Goal: Task Accomplishment & Management: Complete application form

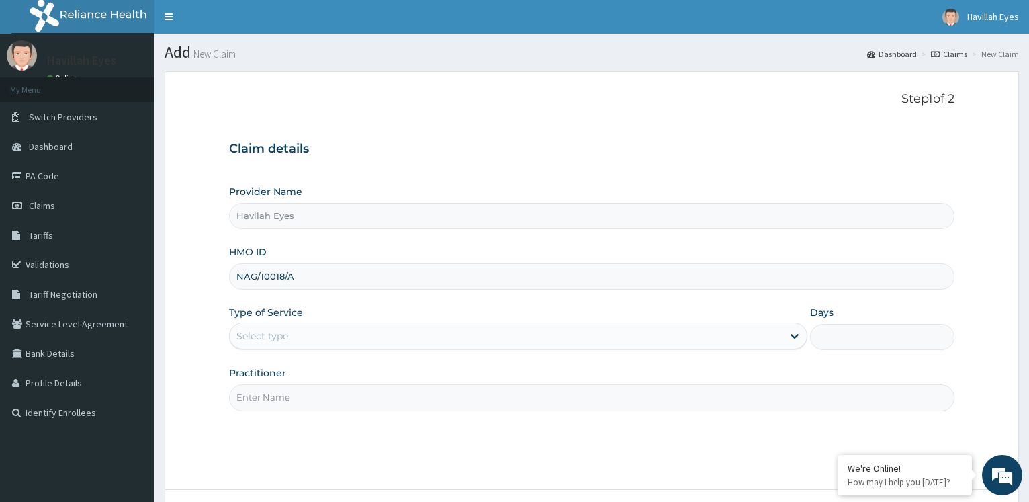
type input "NAG/10018/A"
click at [271, 340] on div "Select type" at bounding box center [262, 335] width 52 height 13
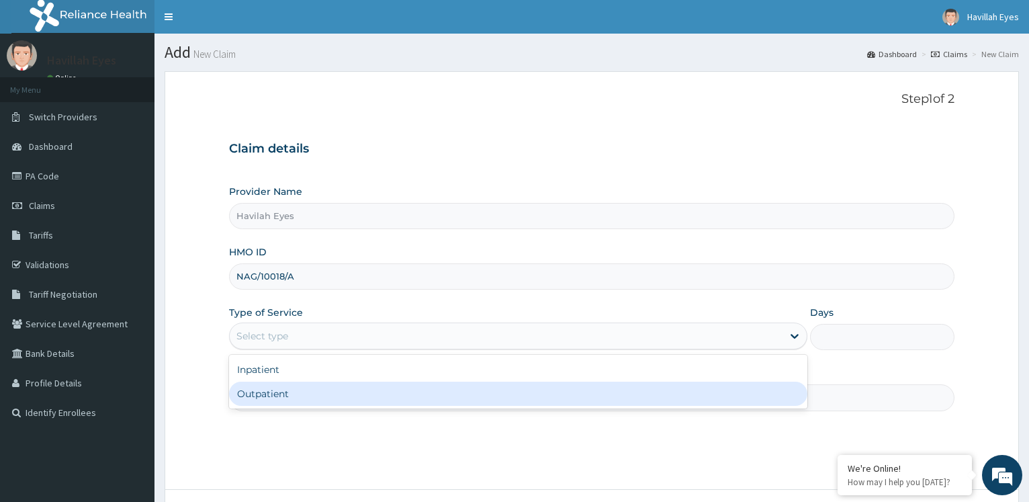
click at [262, 398] on div "Outpatient" at bounding box center [517, 393] width 577 height 24
type input "1"
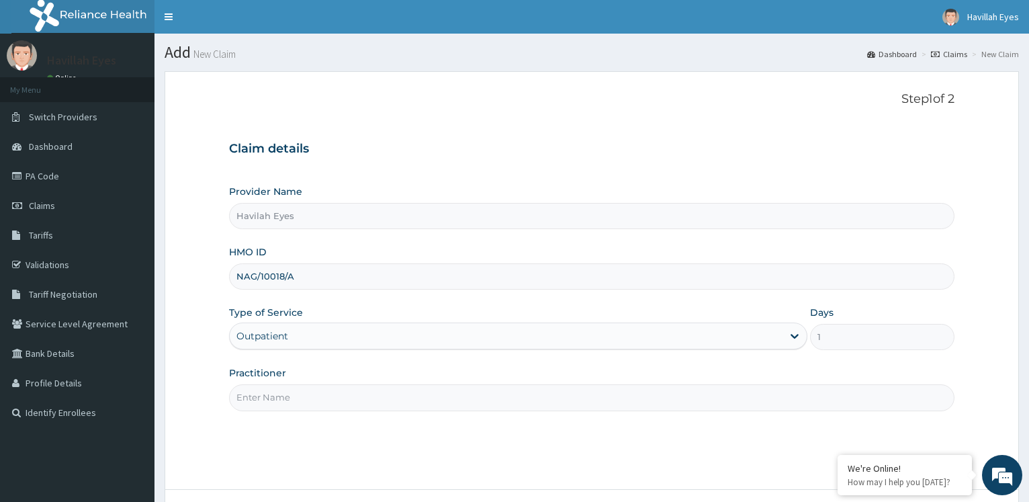
click at [263, 398] on input "Practitioner" at bounding box center [591, 397] width 725 height 26
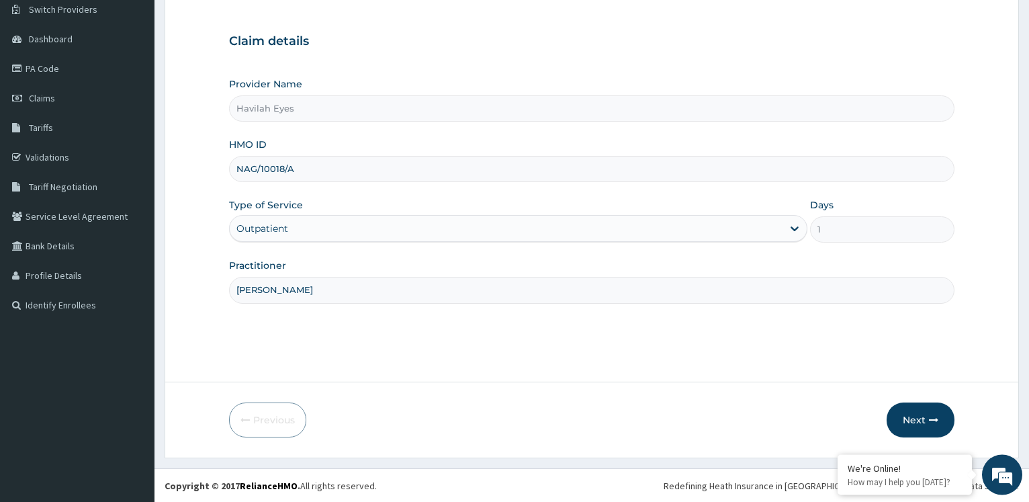
scroll to position [108, 0]
type input "[PERSON_NAME]"
click at [917, 416] on button "Next" at bounding box center [920, 419] width 68 height 35
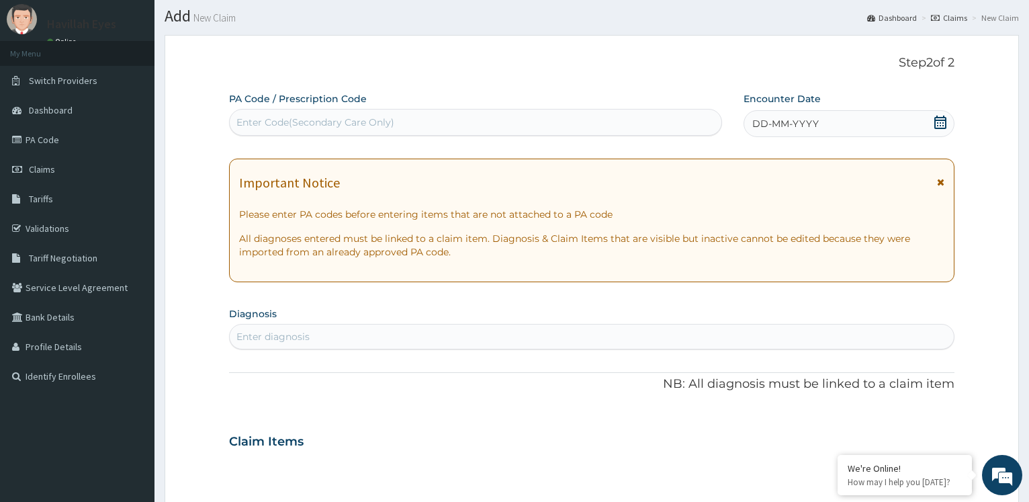
scroll to position [0, 0]
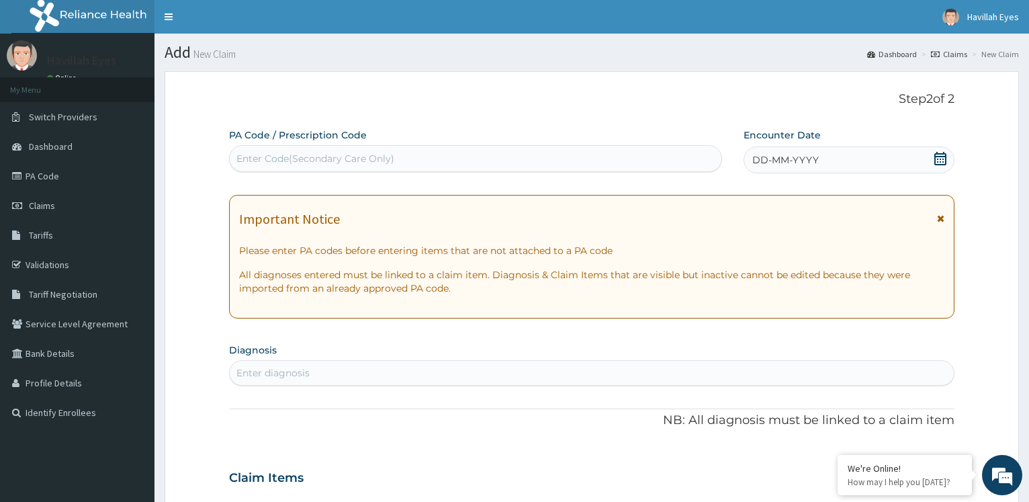
click at [294, 154] on div "Enter Code(Secondary Care Only)" at bounding box center [315, 158] width 158 height 13
paste input "PA/E4DE0C"
type input "PA/E4DE0C"
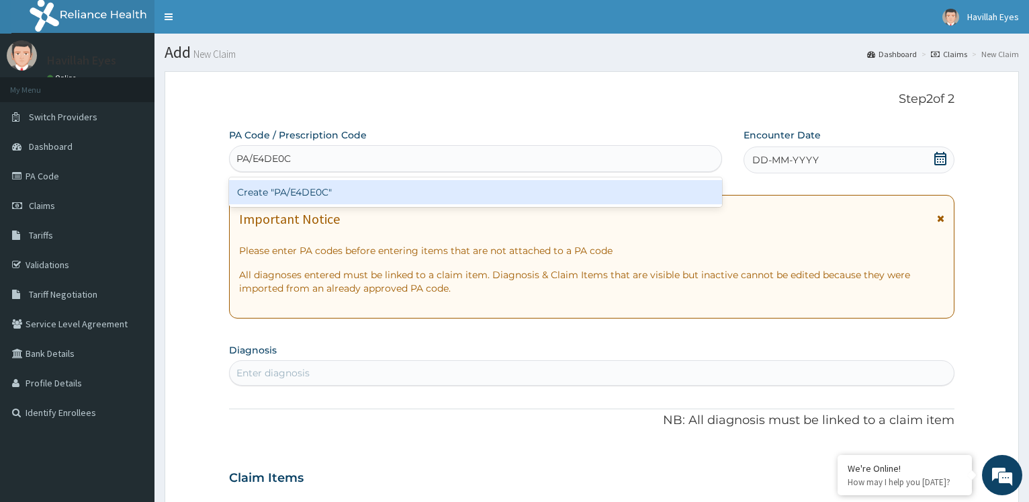
click at [285, 190] on div "Create "PA/E4DE0C"" at bounding box center [475, 192] width 492 height 24
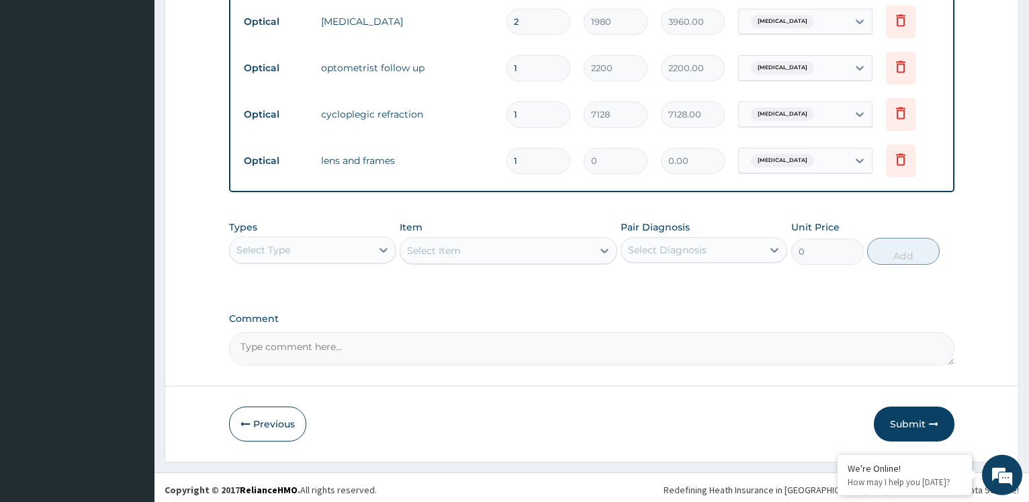
scroll to position [695, 0]
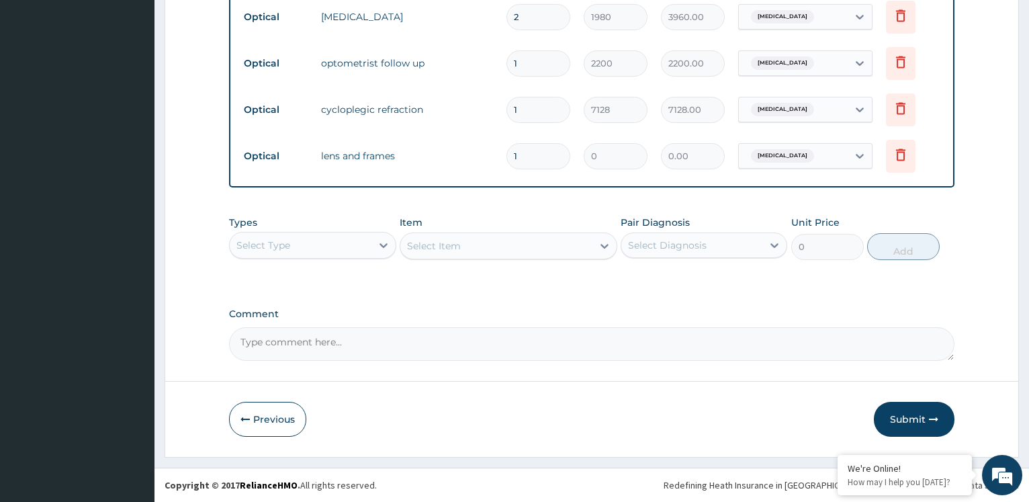
click at [349, 346] on textarea "Comment" at bounding box center [591, 344] width 725 height 34
type textarea "frame and lens = 40,000"
click at [281, 422] on button "Previous" at bounding box center [267, 419] width 77 height 35
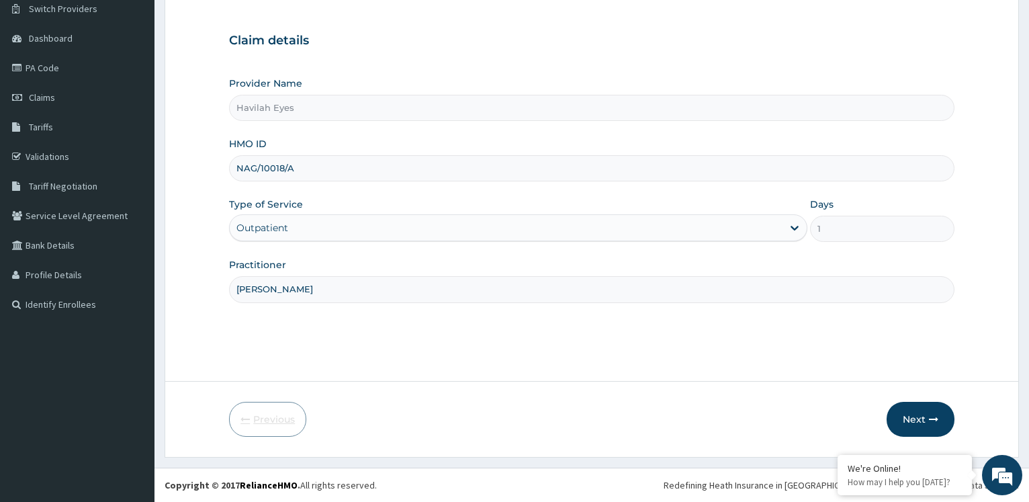
scroll to position [108, 0]
click at [916, 417] on button "Next" at bounding box center [920, 419] width 68 height 35
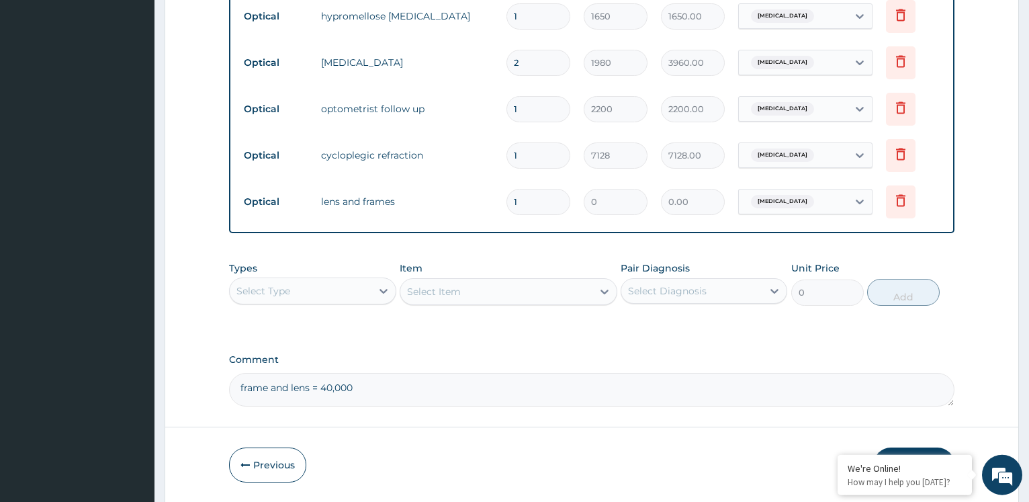
scroll to position [695, 0]
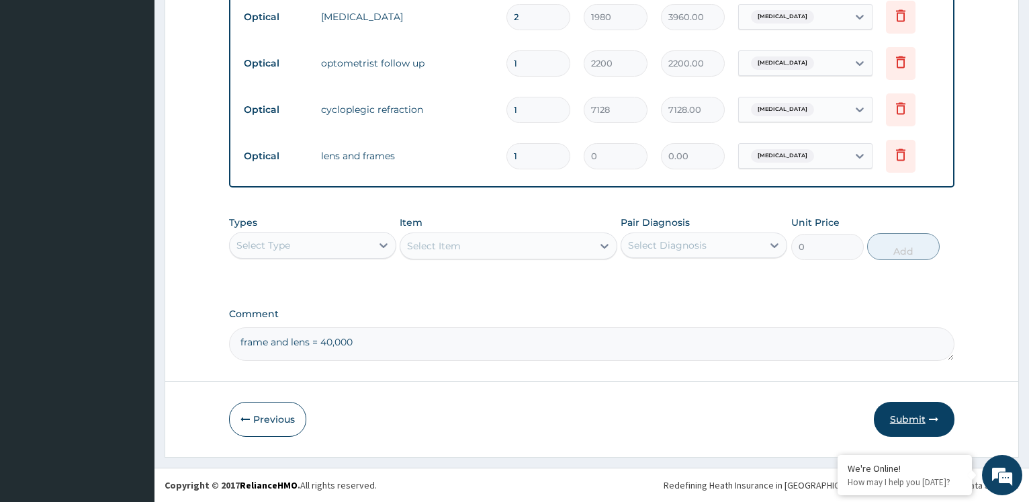
click at [917, 414] on button "Submit" at bounding box center [914, 419] width 81 height 35
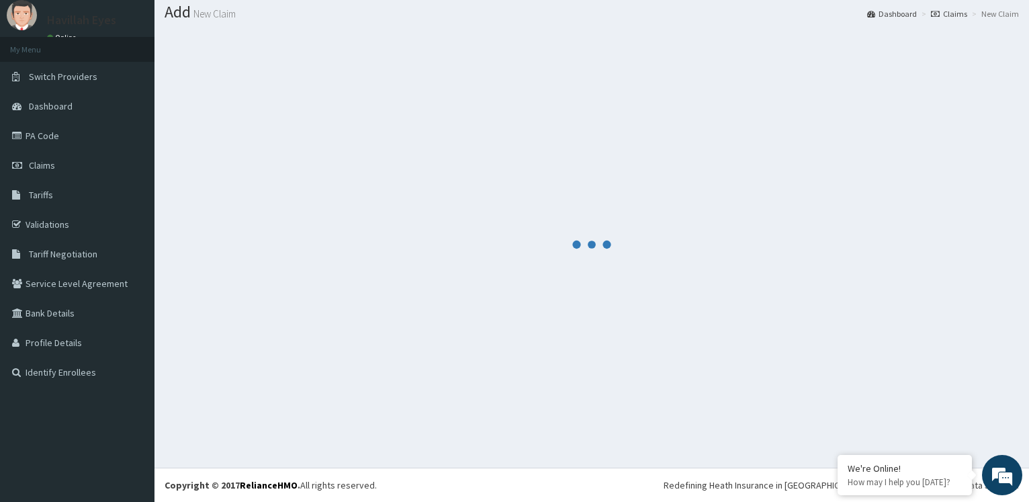
scroll to position [40, 0]
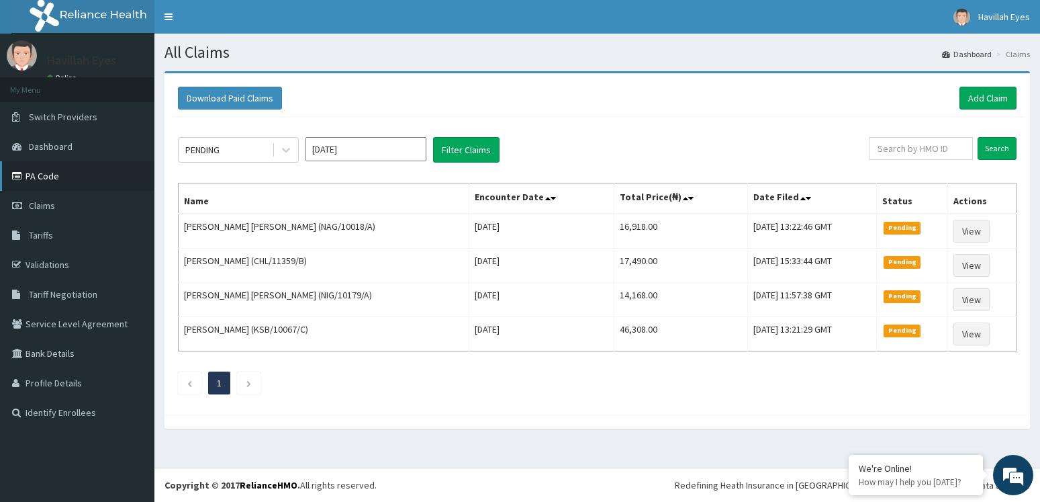
click at [38, 177] on link "PA Code" at bounding box center [77, 176] width 154 height 30
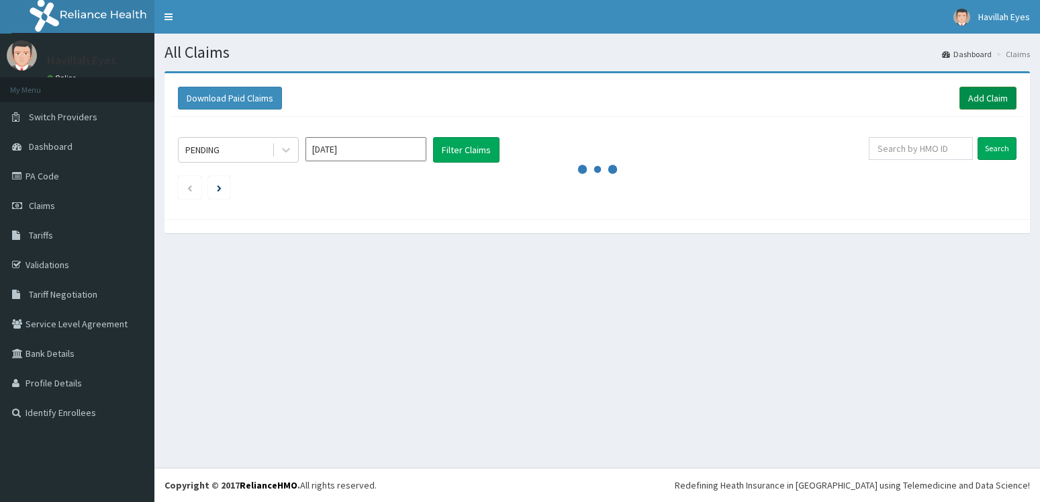
click at [989, 97] on link "Add Claim" at bounding box center [988, 98] width 57 height 23
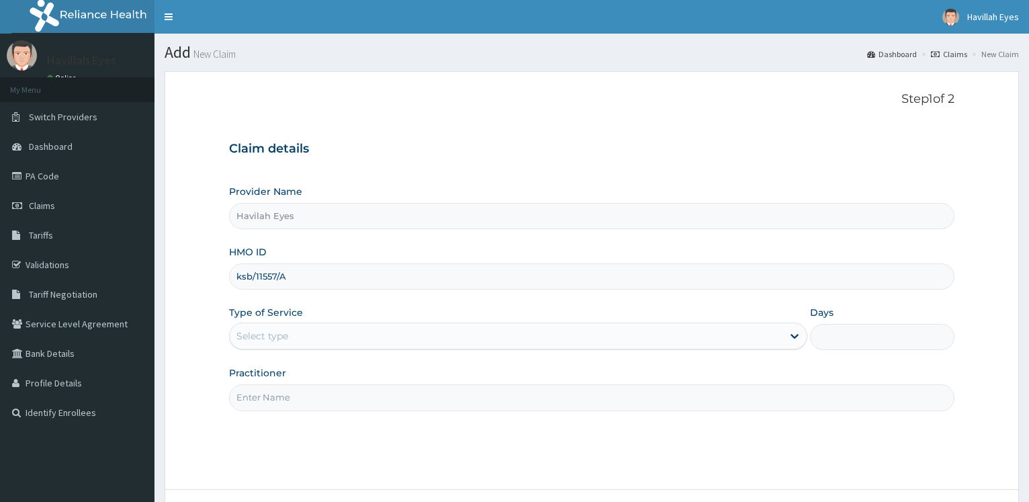
type input "ksb/11557/A"
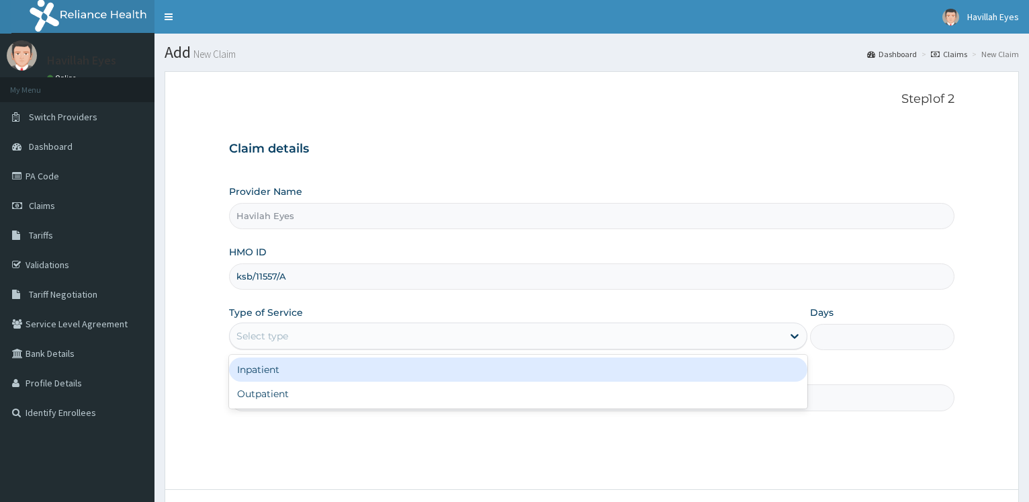
click at [269, 336] on div "Select type" at bounding box center [262, 335] width 52 height 13
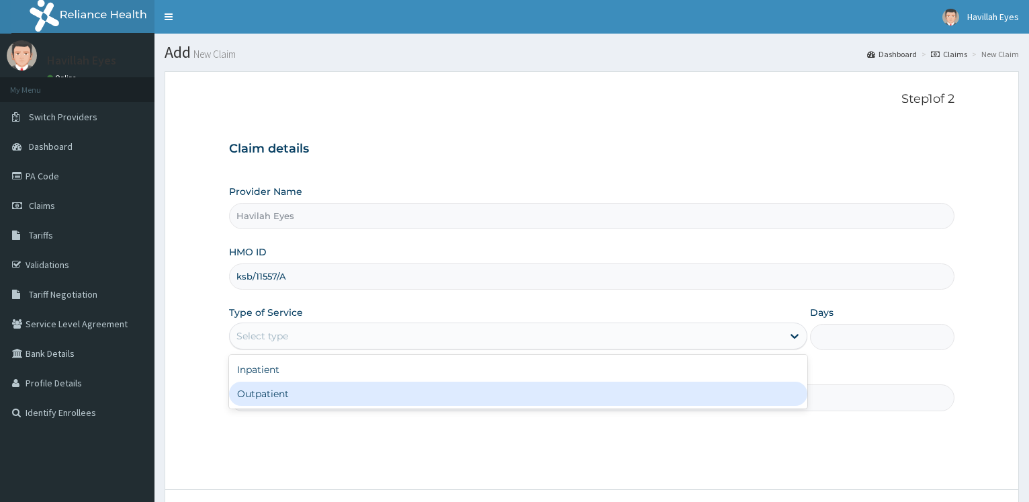
click at [259, 390] on div "Outpatient" at bounding box center [517, 393] width 577 height 24
type input "1"
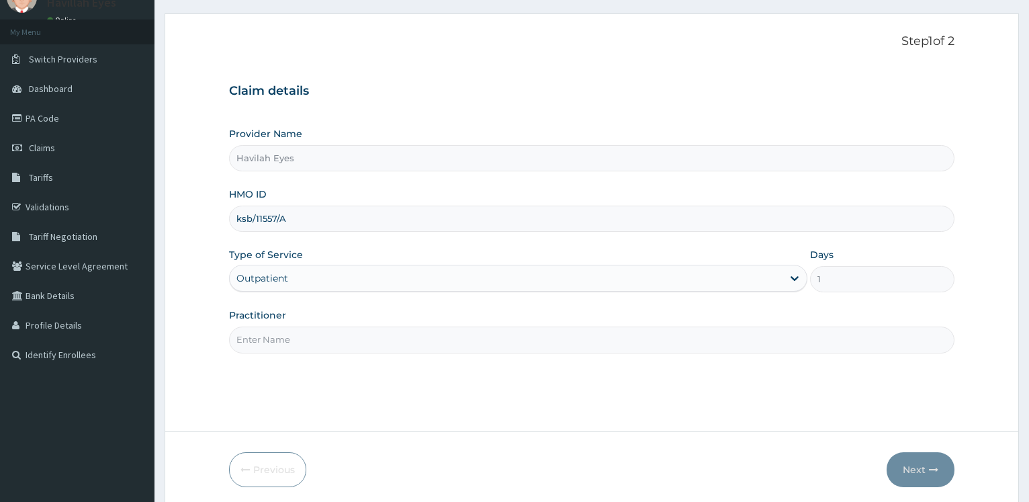
scroll to position [108, 0]
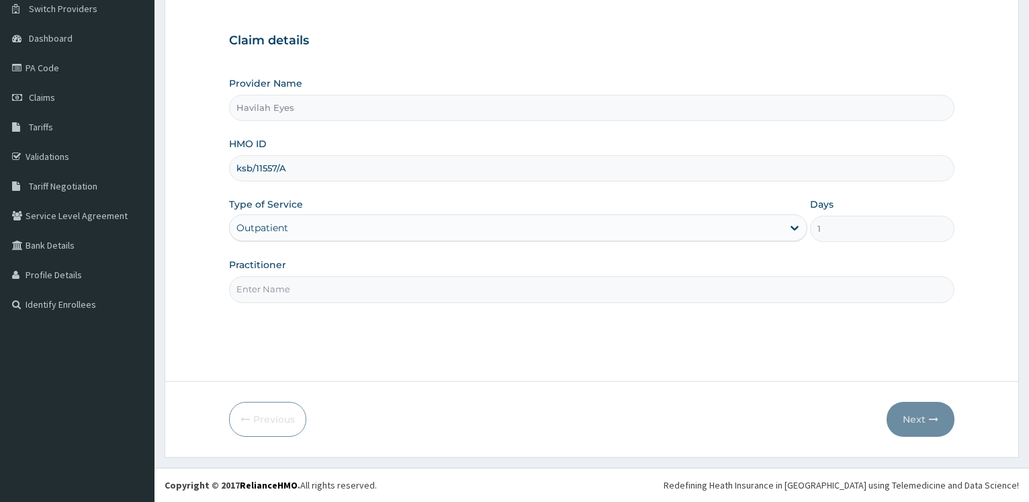
click at [268, 292] on input "Practitioner" at bounding box center [591, 289] width 725 height 26
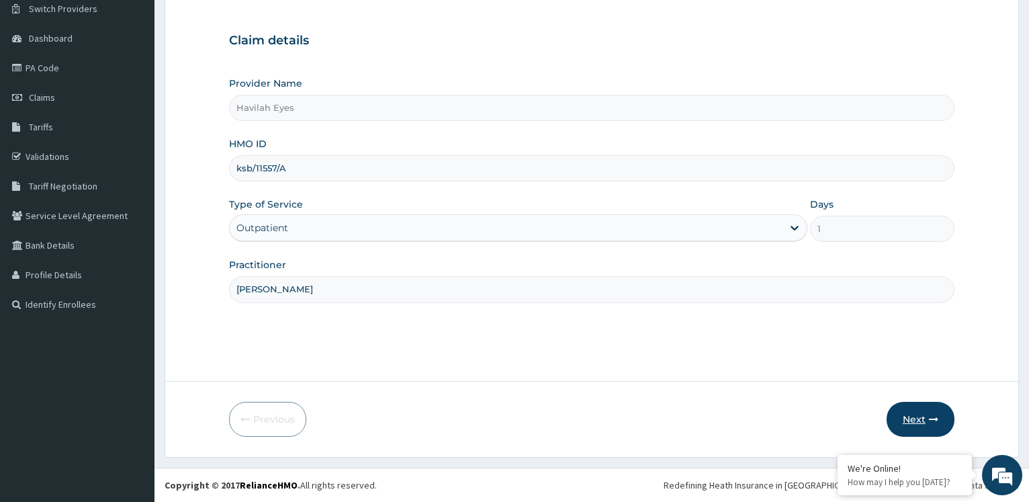
type input "DR CAROL NNEJI"
click at [919, 419] on button "Next" at bounding box center [920, 419] width 68 height 35
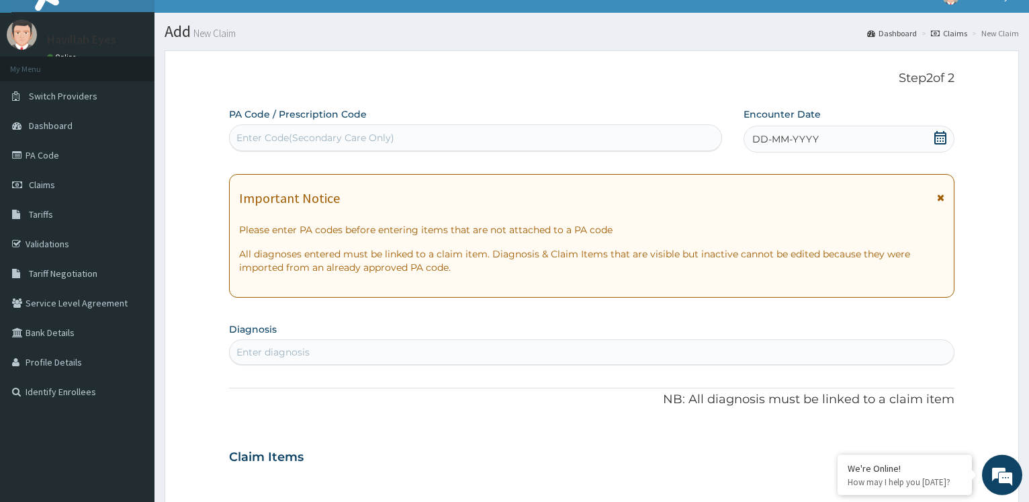
scroll to position [0, 0]
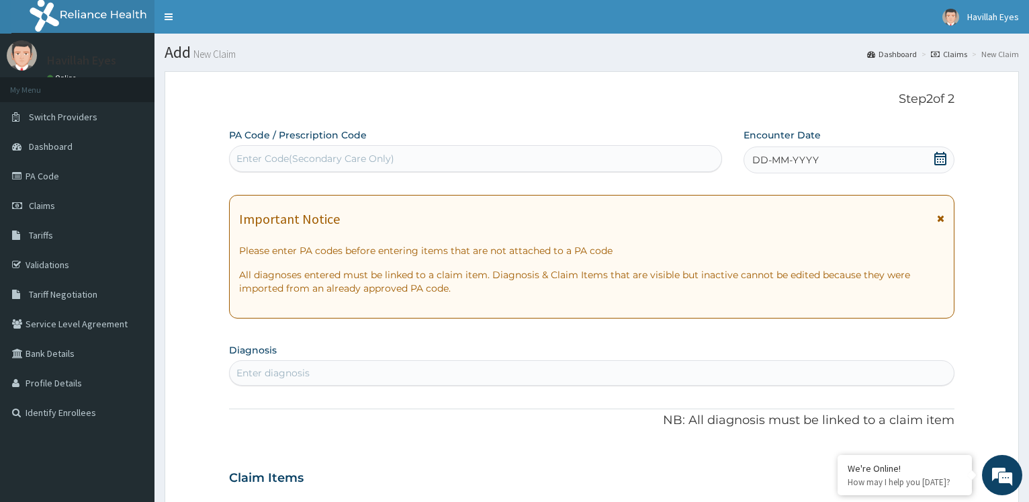
click at [267, 158] on div "Enter Code(Secondary Care Only)" at bounding box center [315, 158] width 158 height 13
paste input "PA/D17F8F"
type input "PA/D17F8F"
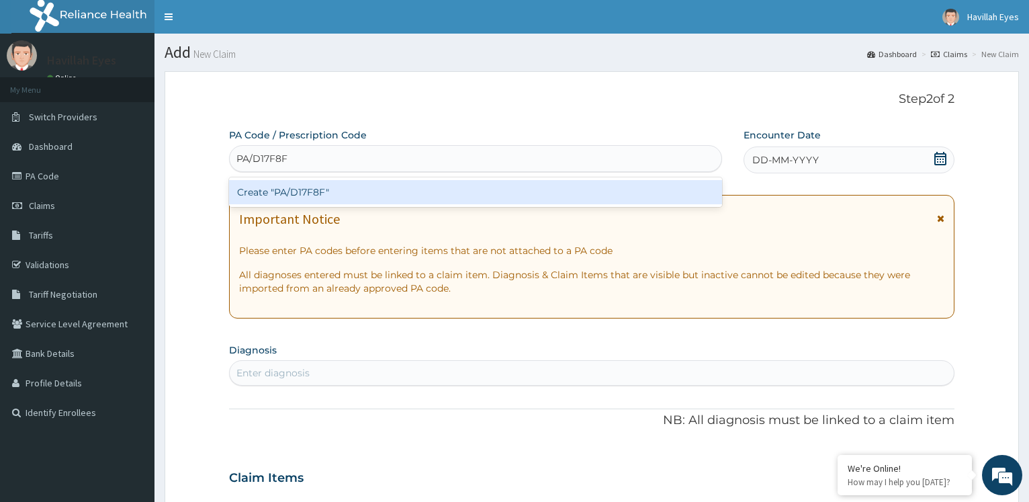
click at [298, 195] on div "Create "PA/D17F8F"" at bounding box center [475, 192] width 492 height 24
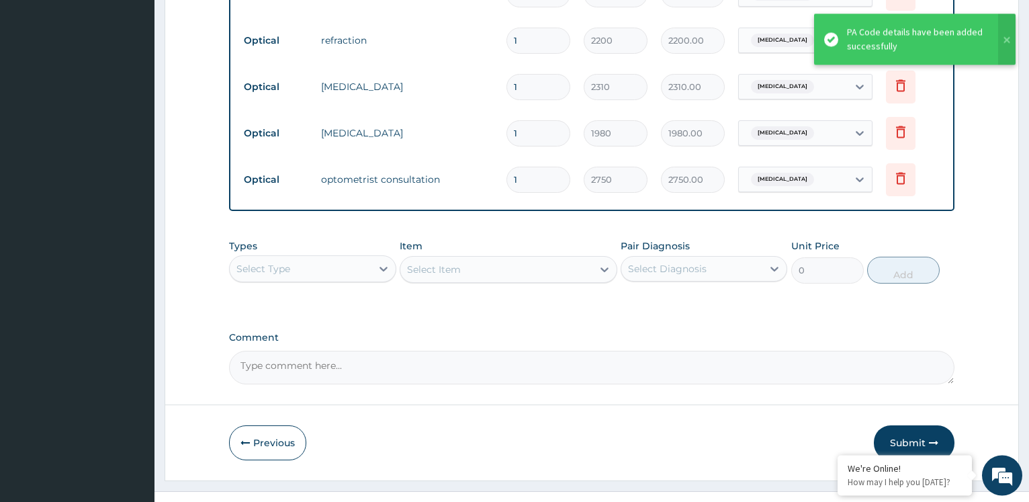
scroll to position [631, 0]
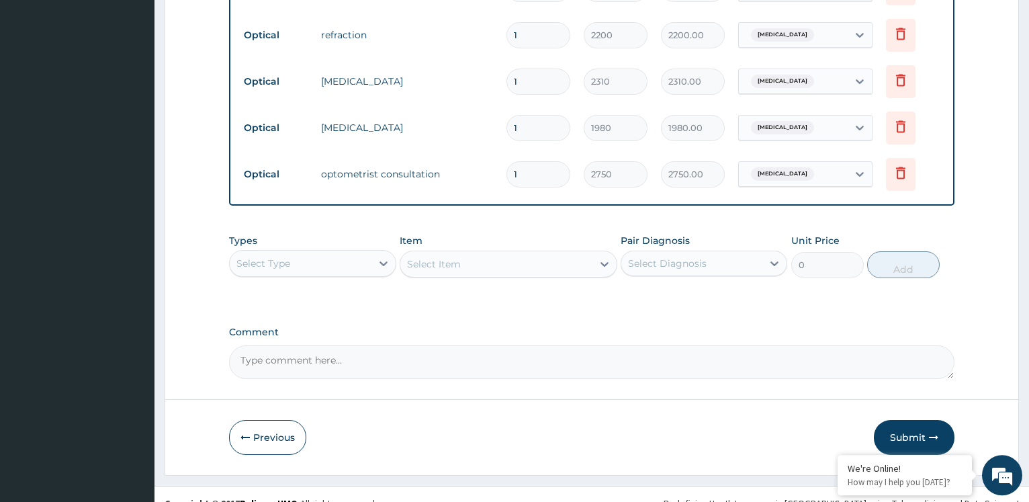
click at [344, 368] on textarea "Comment" at bounding box center [591, 362] width 725 height 34
type textarea "l"
type textarea "frame and lens = 35,000"
click at [909, 438] on button "Submit" at bounding box center [914, 437] width 81 height 35
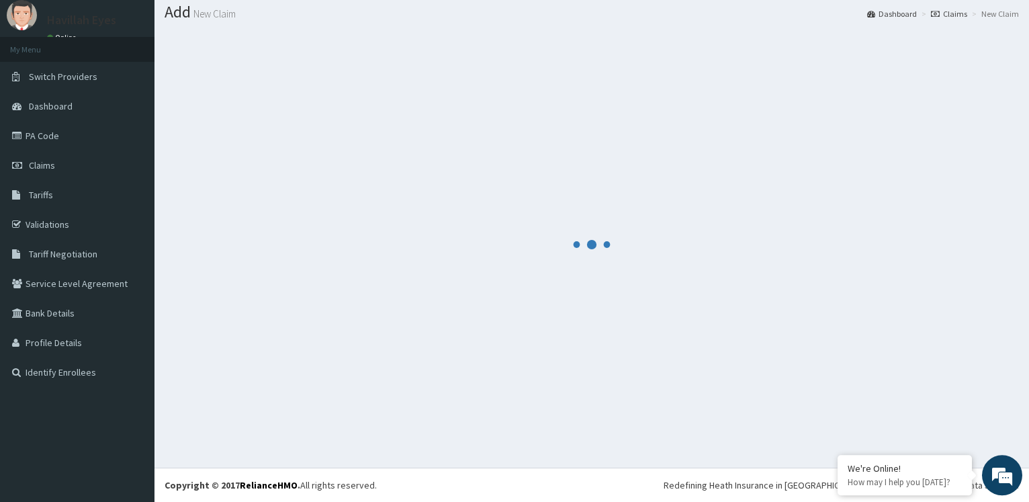
scroll to position [40, 0]
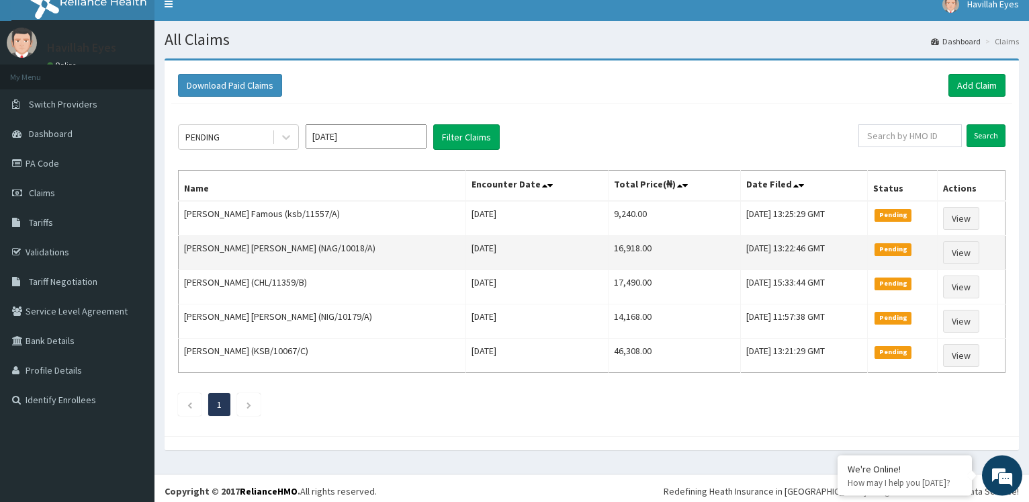
scroll to position [19, 0]
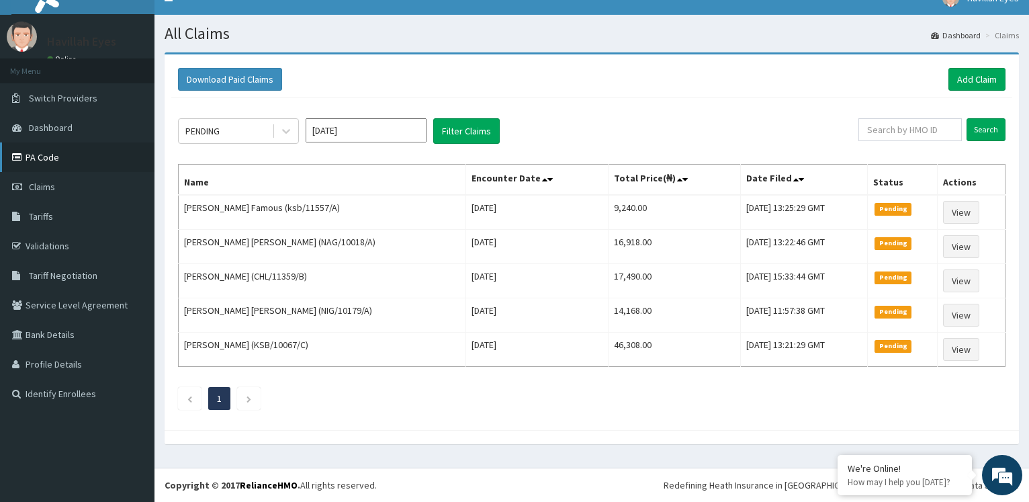
click at [42, 158] on link "PA Code" at bounding box center [77, 157] width 154 height 30
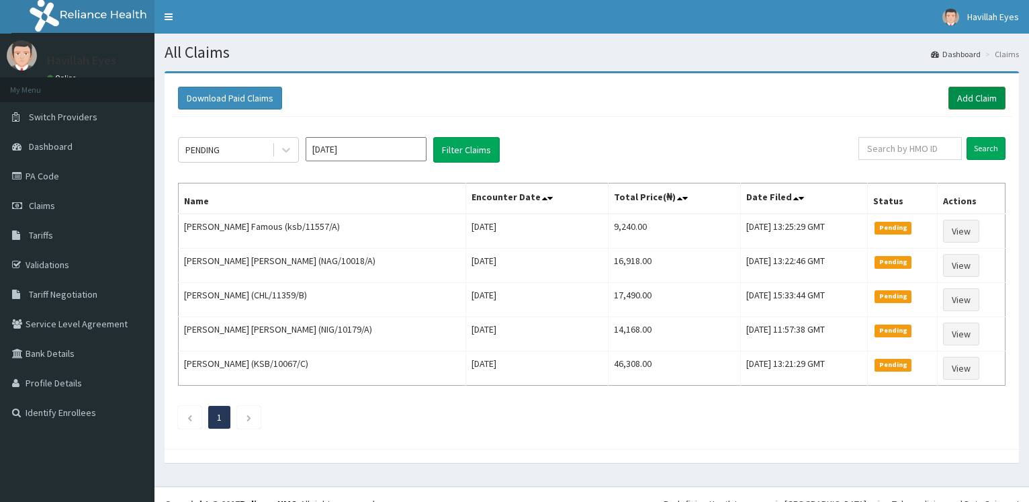
click at [993, 97] on link "Add Claim" at bounding box center [976, 98] width 57 height 23
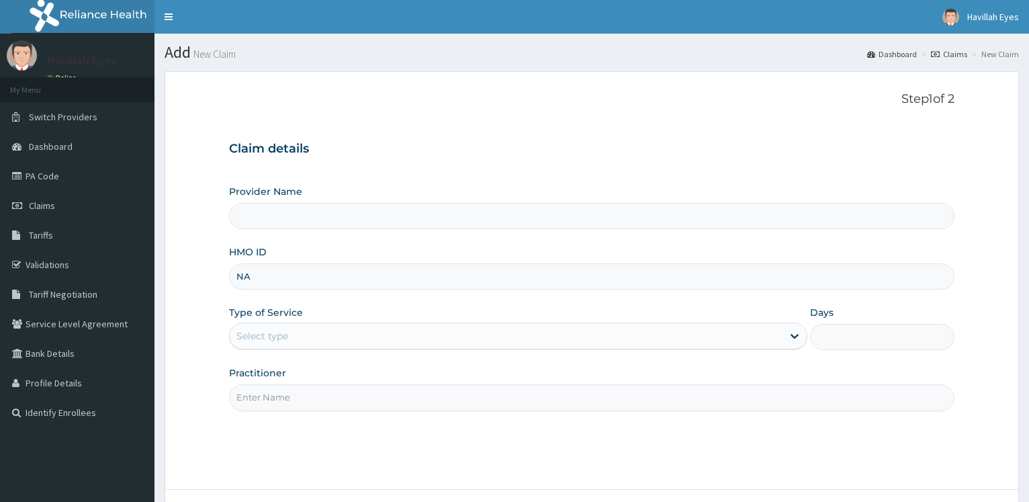
type input "N"
type input "c"
type input "Havilah Eyes"
type input "c"
type input "CHL/11359/D"
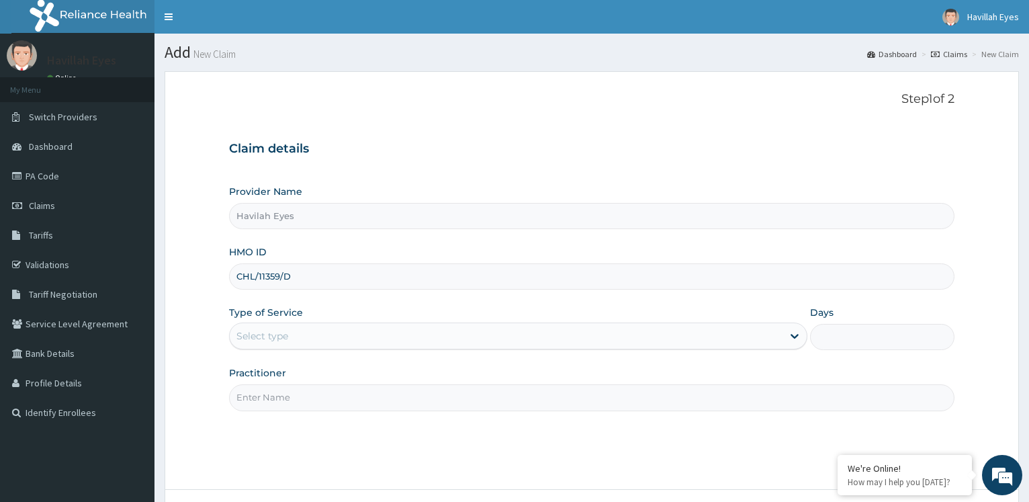
click at [398, 336] on div "Select type" at bounding box center [506, 335] width 552 height 21
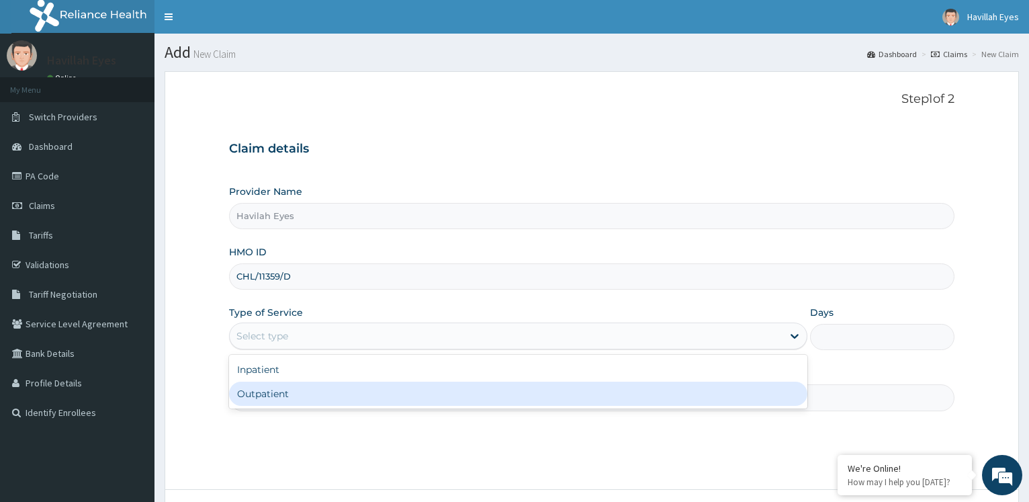
click at [287, 387] on div "Outpatient" at bounding box center [517, 393] width 577 height 24
type input "1"
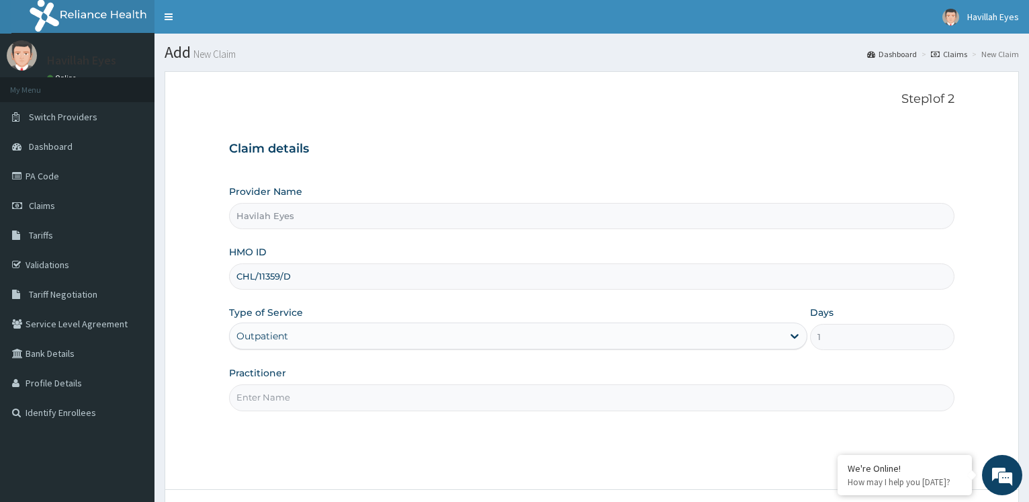
click at [335, 398] on input "Practitioner" at bounding box center [591, 397] width 725 height 26
type input "d"
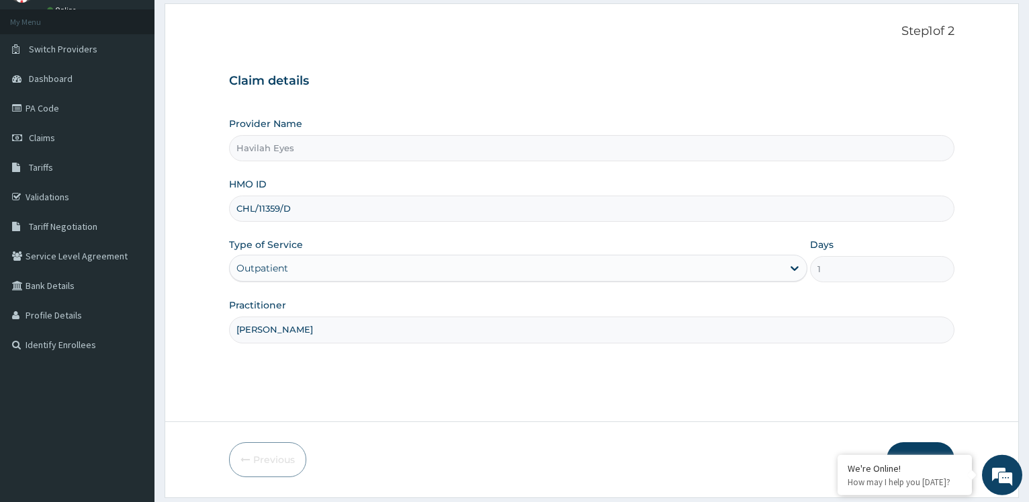
scroll to position [108, 0]
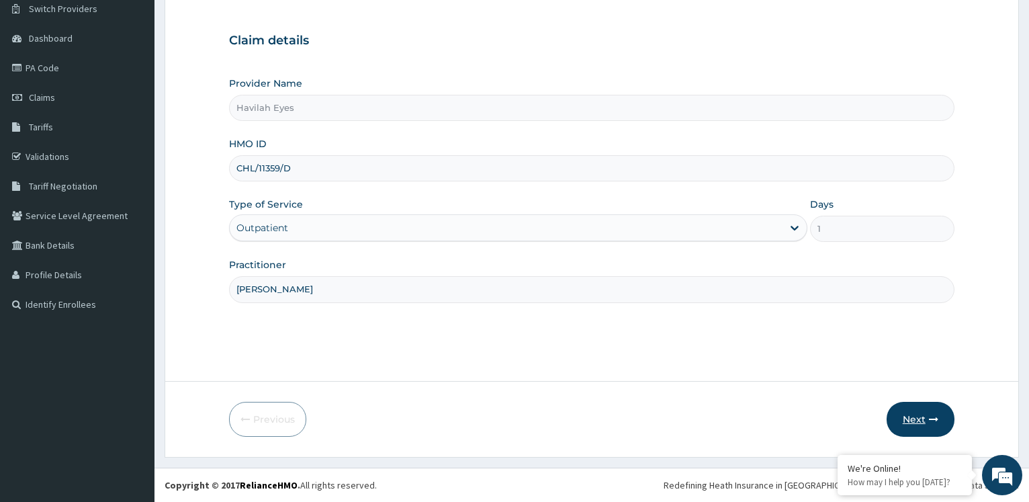
type input "[PERSON_NAME]"
click at [917, 415] on button "Next" at bounding box center [920, 419] width 68 height 35
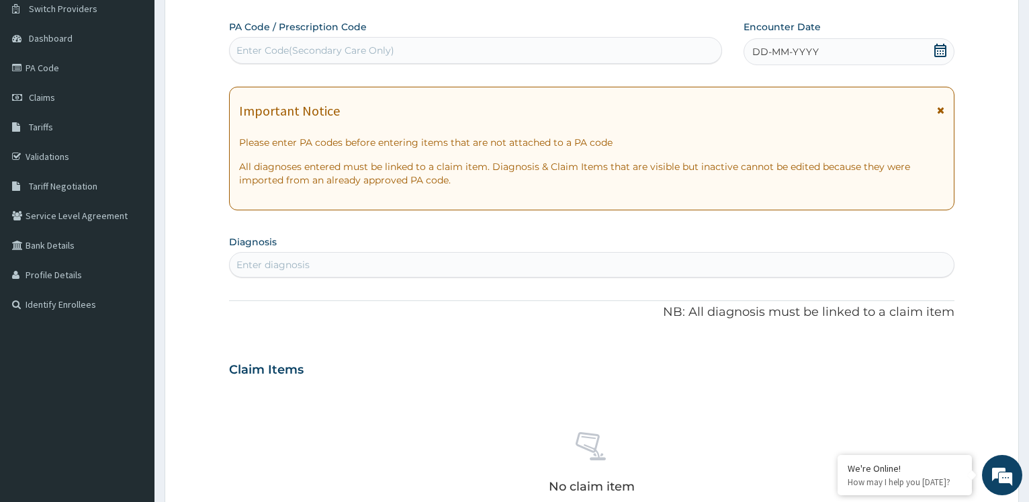
click at [259, 42] on div "Enter Code(Secondary Care Only)" at bounding box center [475, 50] width 491 height 21
paste input "PA/032305"
type input "PA/032305"
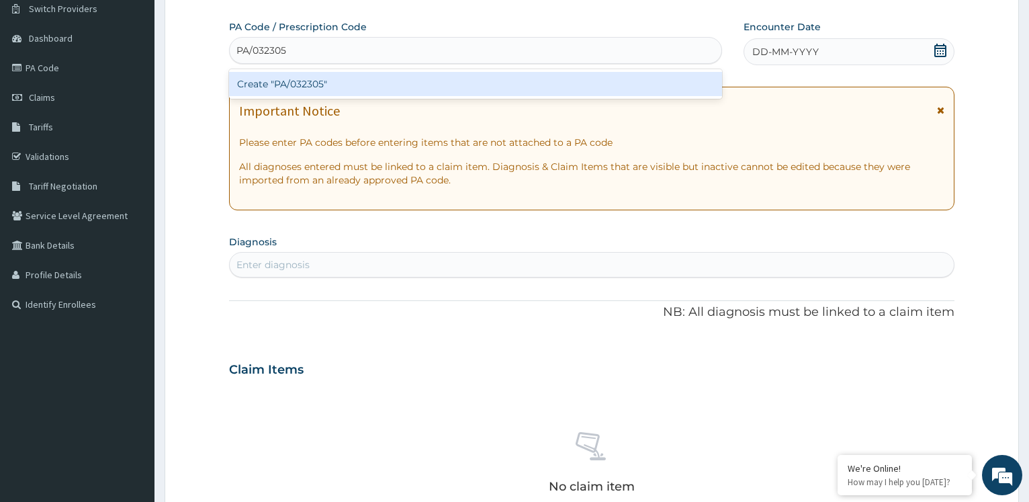
click at [306, 87] on div "Create "PA/032305"" at bounding box center [475, 84] width 492 height 24
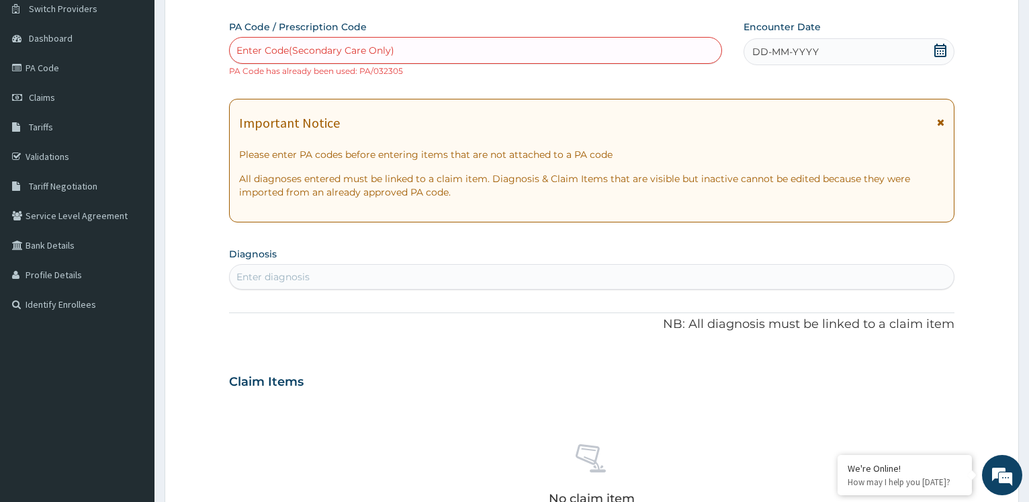
click at [402, 50] on div "Enter Code(Secondary Care Only)" at bounding box center [475, 50] width 491 height 21
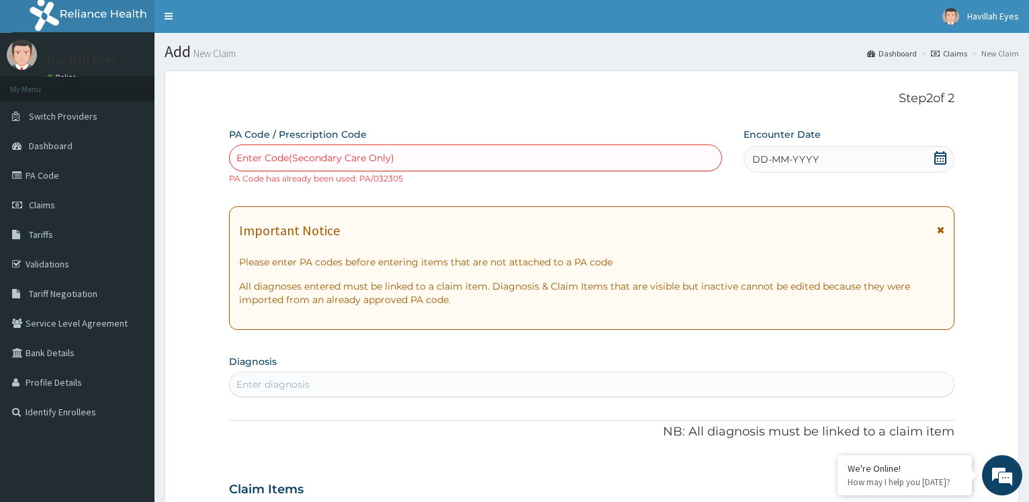
scroll to position [0, 0]
click at [50, 205] on span "Claims" at bounding box center [42, 205] width 26 height 12
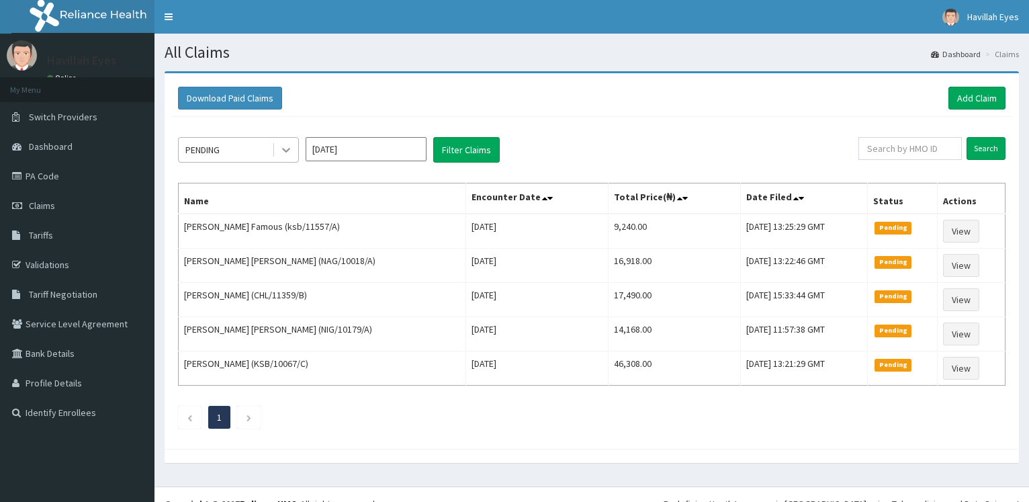
click at [285, 152] on icon at bounding box center [285, 149] width 13 height 13
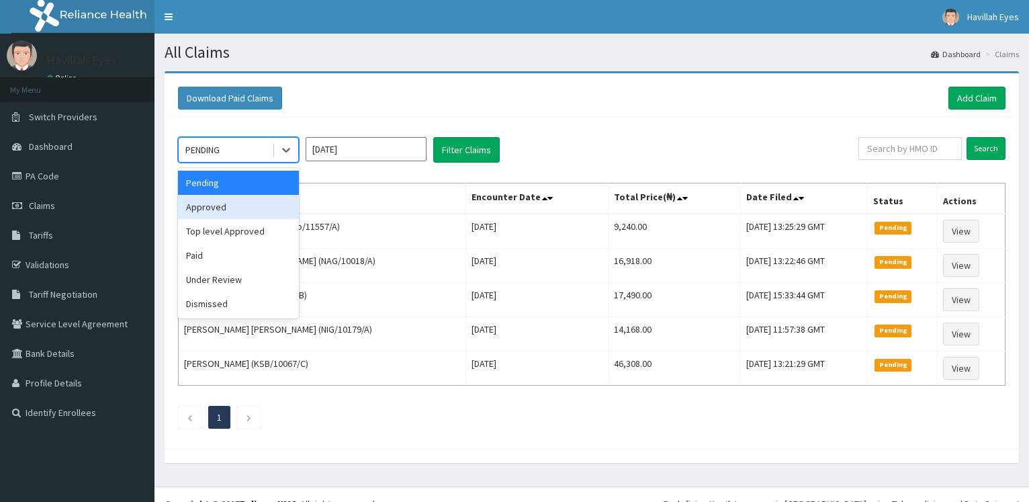
click at [216, 207] on div "Approved" at bounding box center [238, 207] width 121 height 24
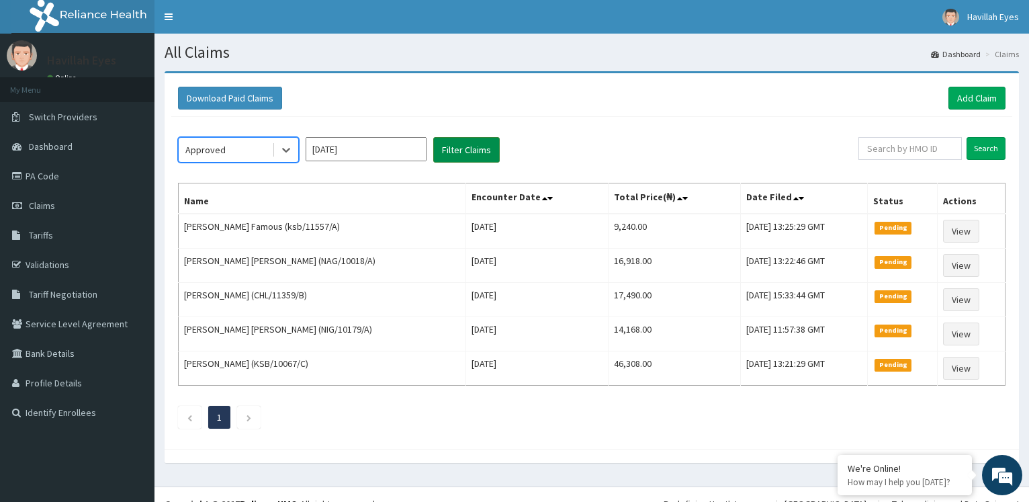
click at [465, 150] on button "Filter Claims" at bounding box center [466, 150] width 66 height 26
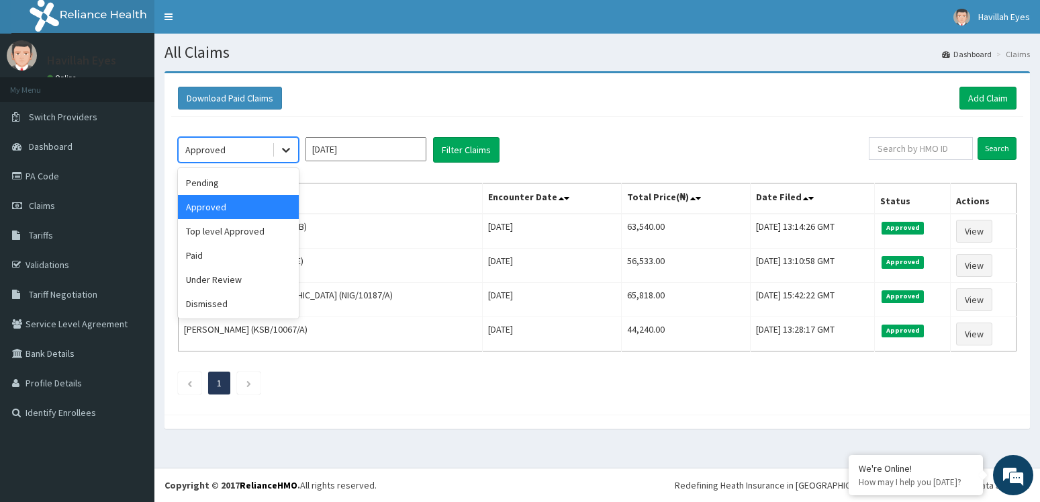
click at [289, 153] on icon at bounding box center [285, 149] width 13 height 13
click at [213, 186] on div "Pending" at bounding box center [238, 183] width 121 height 24
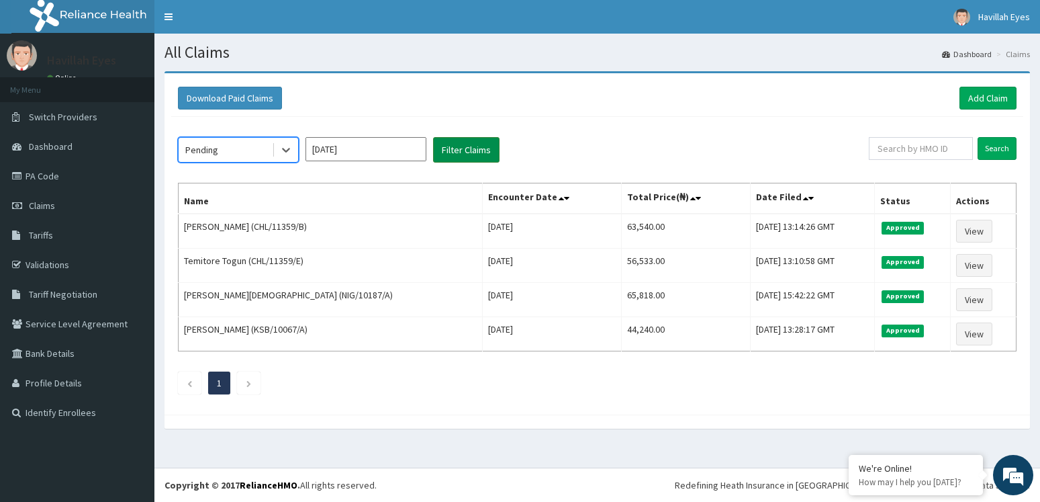
click at [464, 148] on button "Filter Claims" at bounding box center [466, 150] width 66 height 26
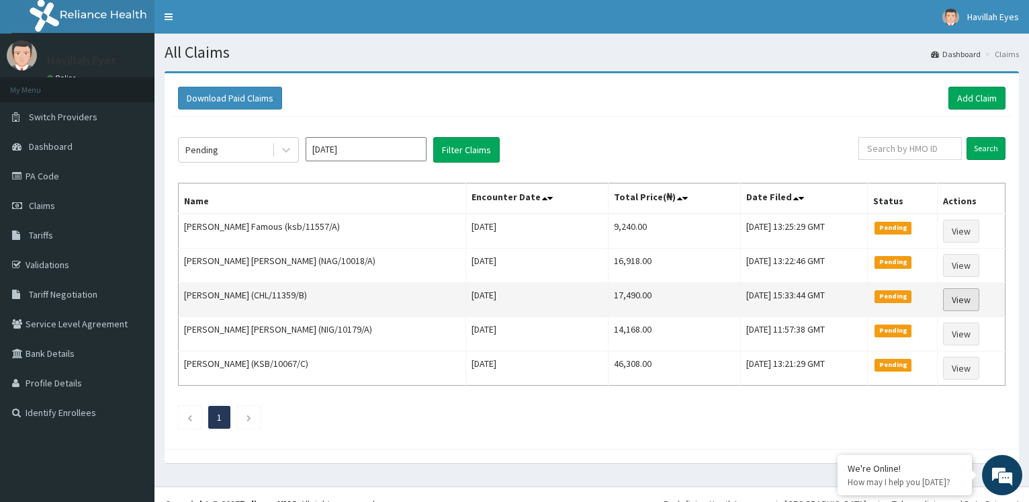
click at [962, 303] on link "View" at bounding box center [961, 299] width 36 height 23
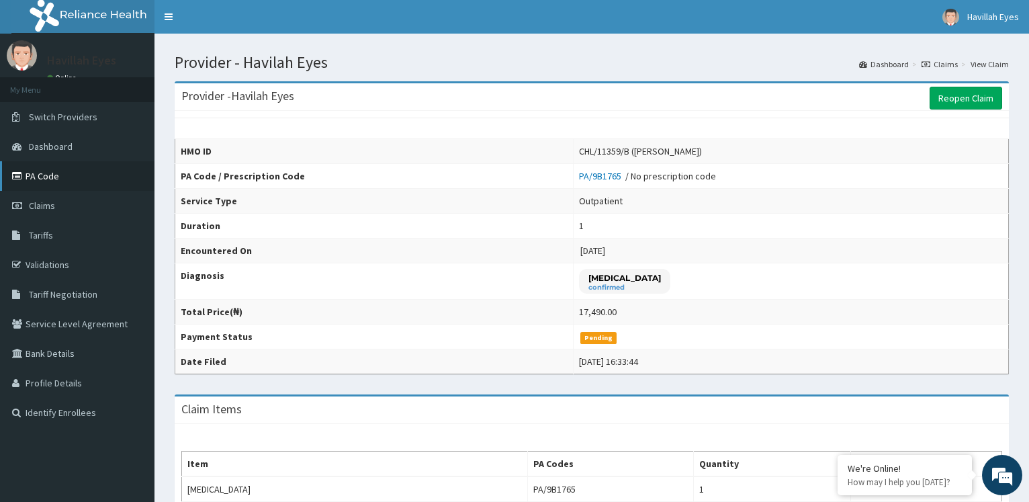
click at [44, 177] on link "PA Code" at bounding box center [77, 176] width 154 height 30
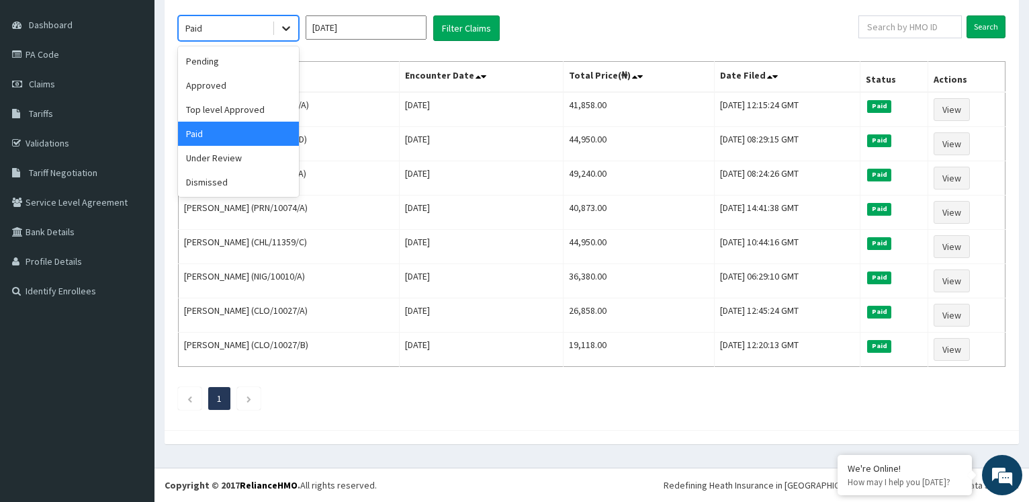
click at [289, 31] on icon at bounding box center [285, 27] width 13 height 13
click at [225, 66] on div "Pending" at bounding box center [238, 61] width 121 height 24
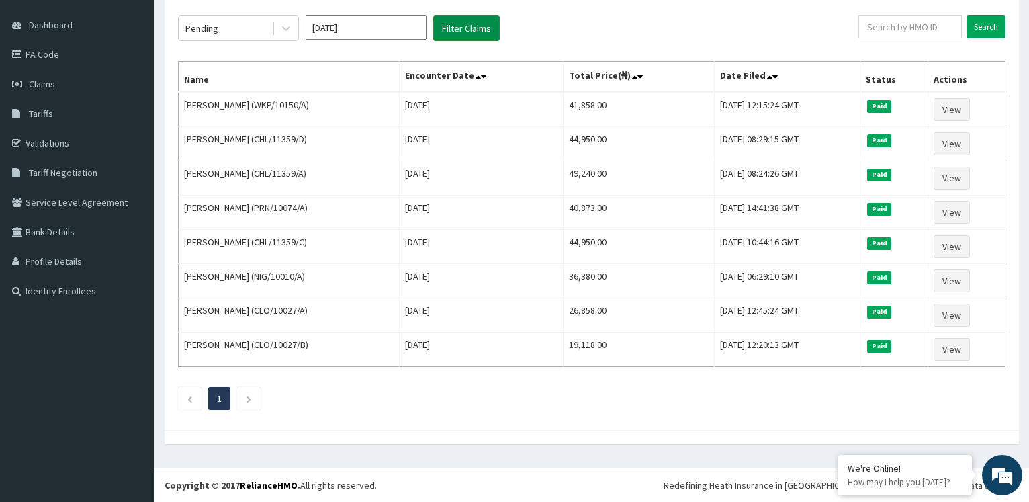
click at [481, 33] on button "Filter Claims" at bounding box center [466, 28] width 66 height 26
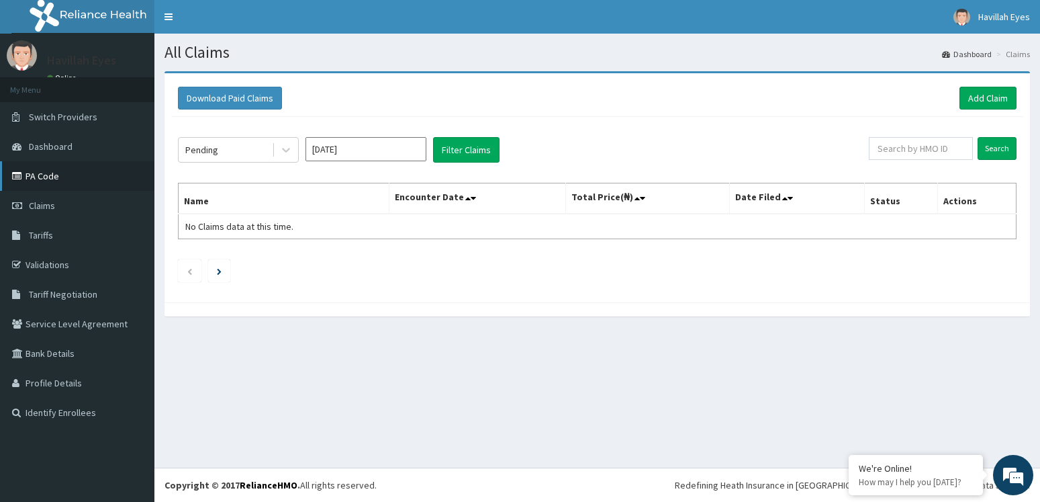
click at [50, 172] on link "PA Code" at bounding box center [77, 176] width 154 height 30
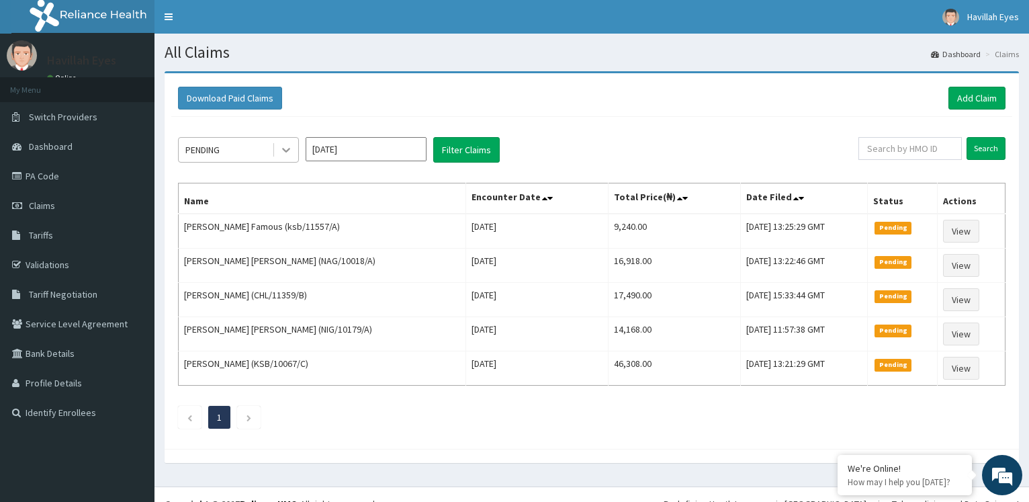
click at [285, 152] on icon at bounding box center [285, 149] width 13 height 13
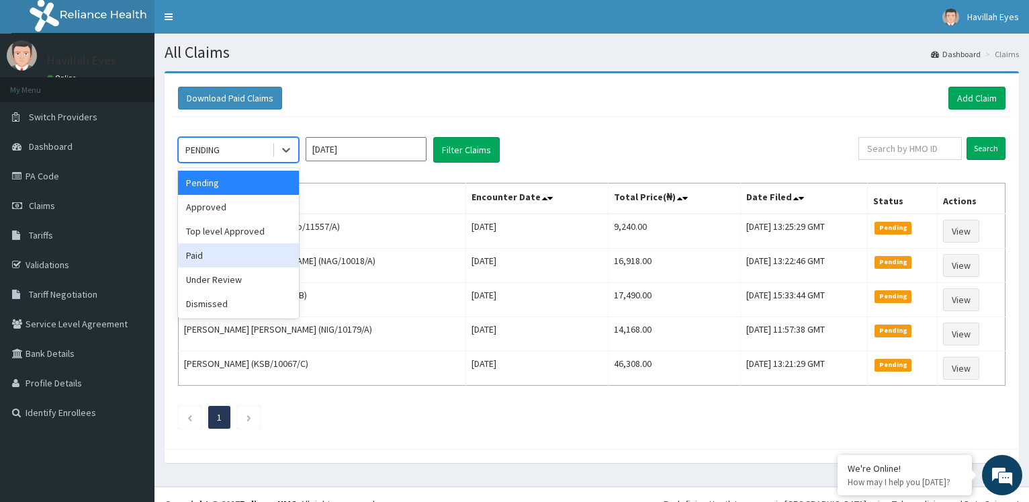
click at [205, 249] on div "Paid" at bounding box center [238, 255] width 121 height 24
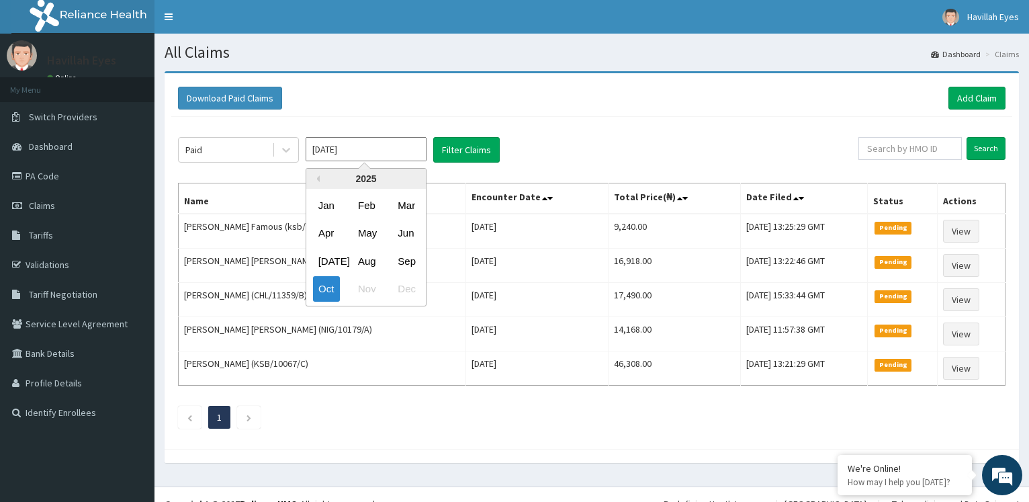
click at [367, 149] on input "[DATE]" at bounding box center [366, 149] width 121 height 24
click at [405, 259] on div "Sep" at bounding box center [405, 260] width 27 height 25
type input "[DATE]"
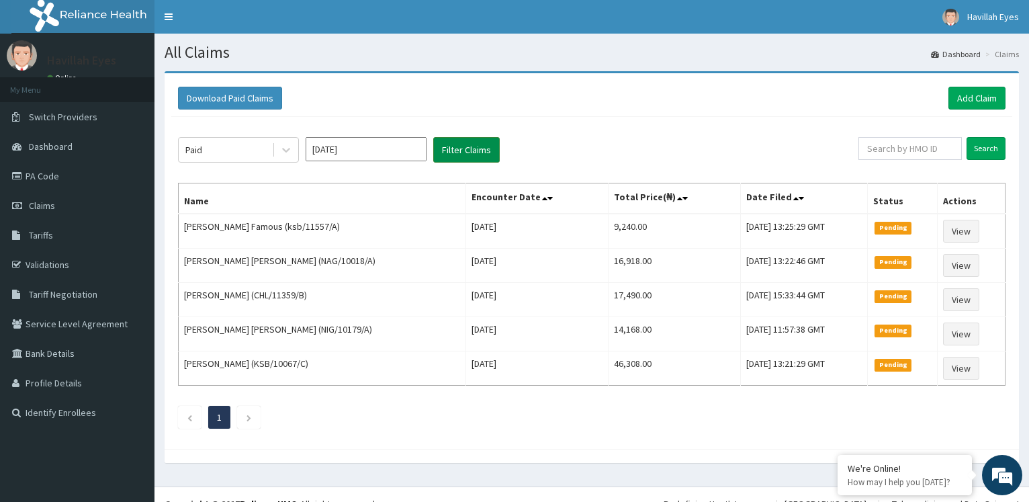
click at [462, 150] on button "Filter Claims" at bounding box center [466, 150] width 66 height 26
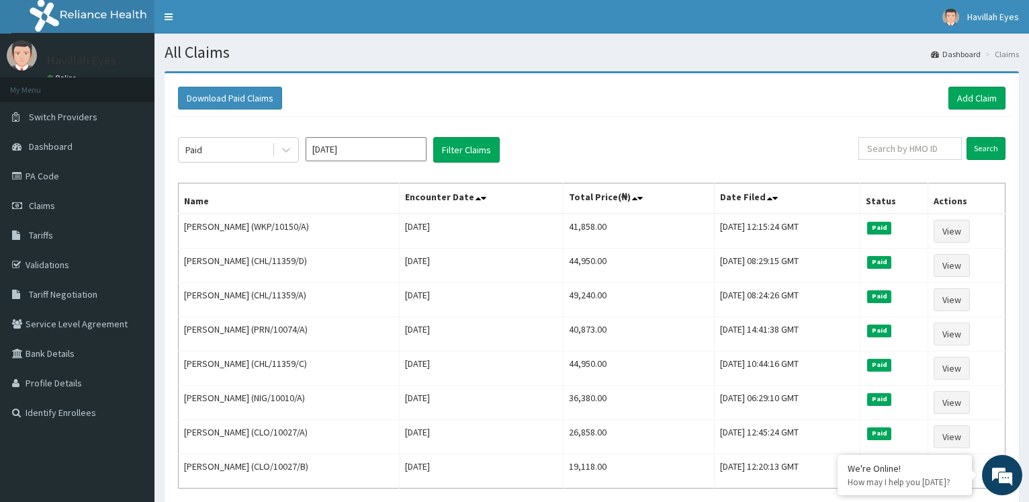
click at [602, 113] on div "Download Paid Claims Add Claim" at bounding box center [591, 98] width 841 height 37
